Goal: Task Accomplishment & Management: Use online tool/utility

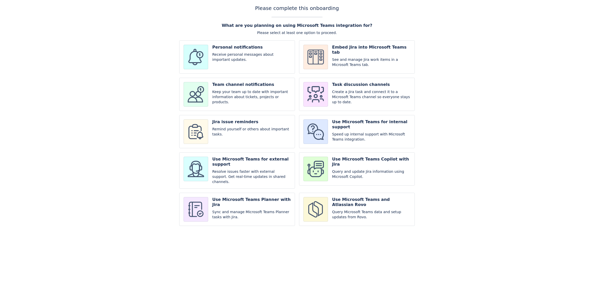
click at [380, 93] on input "checkbox" at bounding box center [357, 94] width 116 height 33
checkbox input "true"
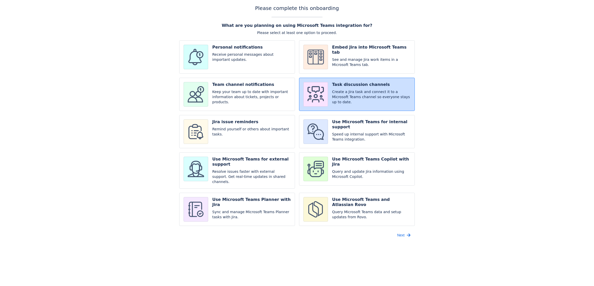
click at [369, 65] on input "checkbox" at bounding box center [357, 56] width 116 height 33
checkbox input "true"
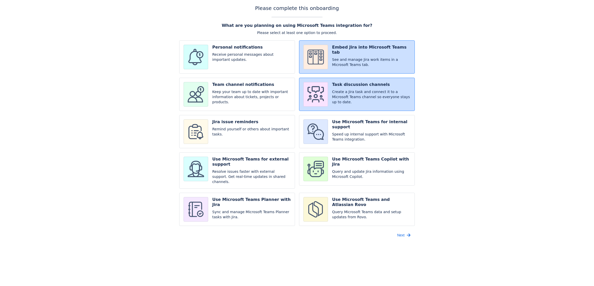
click at [404, 233] on span "Next" at bounding box center [400, 235] width 7 height 8
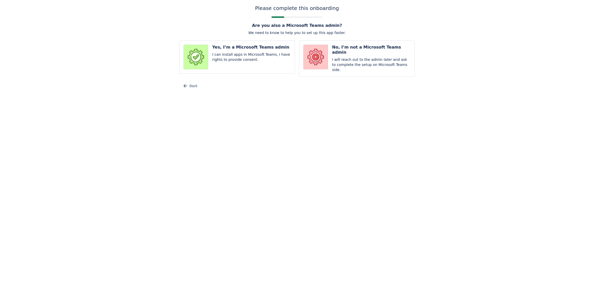
click at [371, 58] on input "radio" at bounding box center [357, 58] width 116 height 36
radio input "true"
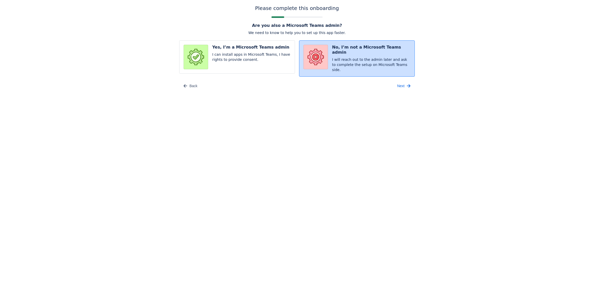
click at [399, 84] on span "Next" at bounding box center [400, 86] width 7 height 8
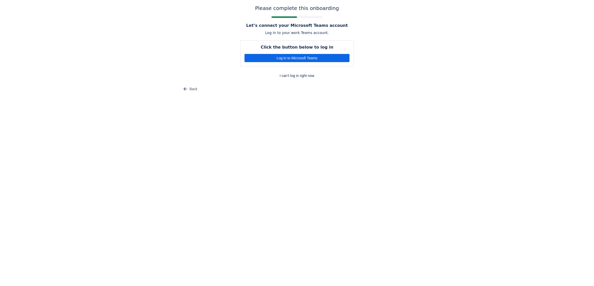
click at [336, 59] on span "Log in to Microsoft Teams" at bounding box center [296, 58] width 99 height 8
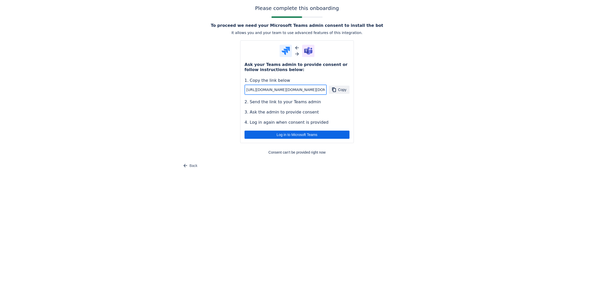
scroll to position [0, 827]
drag, startPoint x: 286, startPoint y: 92, endPoint x: 344, endPoint y: 95, distance: 57.9
click at [344, 95] on div "1. Copy the link below [URL][DOMAIN_NAME][DOMAIN_NAME][DOMAIN_NAME][DOMAIN_NAME…" at bounding box center [296, 102] width 105 height 48
click at [313, 88] on input "[URL][DOMAIN_NAME][DOMAIN_NAME][DOMAIN_NAME][DOMAIN_NAME]" at bounding box center [286, 89] width 82 height 9
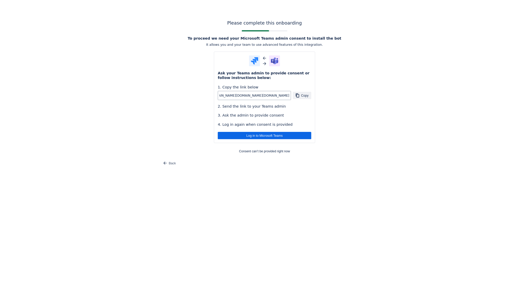
scroll to position [0, 0]
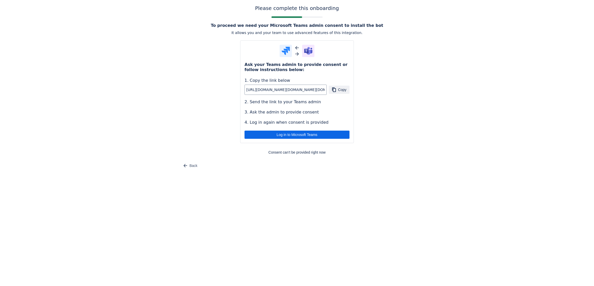
click at [337, 90] on button "Copy" at bounding box center [339, 90] width 21 height 8
click at [465, 23] on div "Please complete this onboarding To proceed we need your Microsoft Teams admin c…" at bounding box center [296, 87] width 583 height 165
click at [290, 134] on span "Log in to Microsoft Teams" at bounding box center [296, 135] width 99 height 8
